Goal: Information Seeking & Learning: Learn about a topic

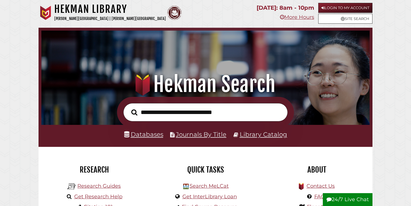
scroll to position [109, 326]
click at [152, 137] on link "Databases" at bounding box center [143, 133] width 39 height 7
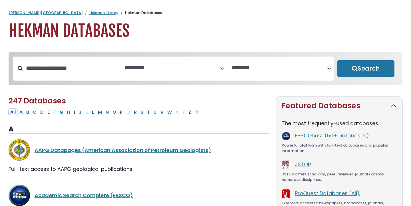
select select "Database Subject Filter"
select select "Database Vendors Filter"
click at [146, 58] on div "**********" at bounding box center [173, 69] width 321 height 24
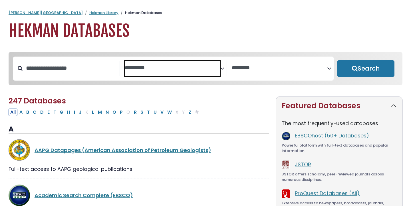
click at [146, 65] on span "Search filters" at bounding box center [172, 67] width 95 height 7
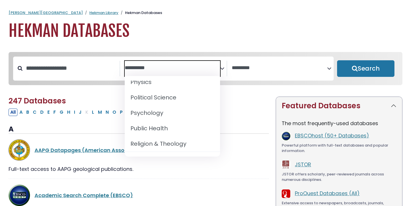
scroll to position [497, 0]
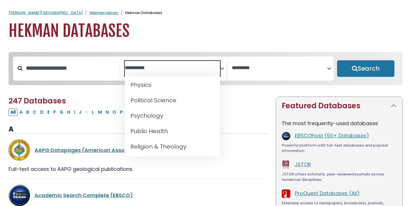
select select "*****"
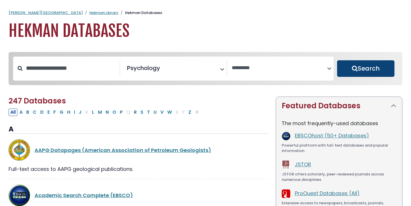
scroll to position [46, 0]
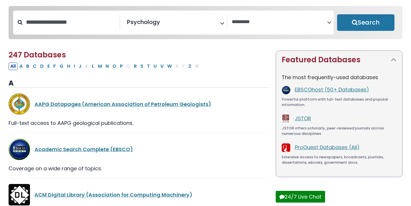
click at [356, 32] on div "Clear Filters Search" at bounding box center [366, 23] width 64 height 24
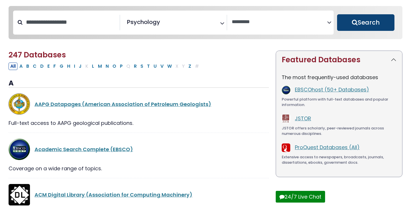
click at [355, 25] on button "Search" at bounding box center [365, 22] width 57 height 17
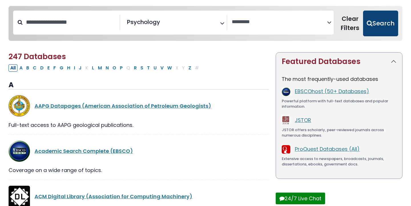
select select "Database Vendors Filter"
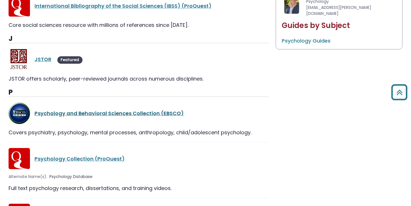
scroll to position [312, 0]
click at [131, 113] on link "Psychology and Behavioral Sciences Collection (EBSCO)" at bounding box center [109, 112] width 149 height 7
